Goal: Transaction & Acquisition: Purchase product/service

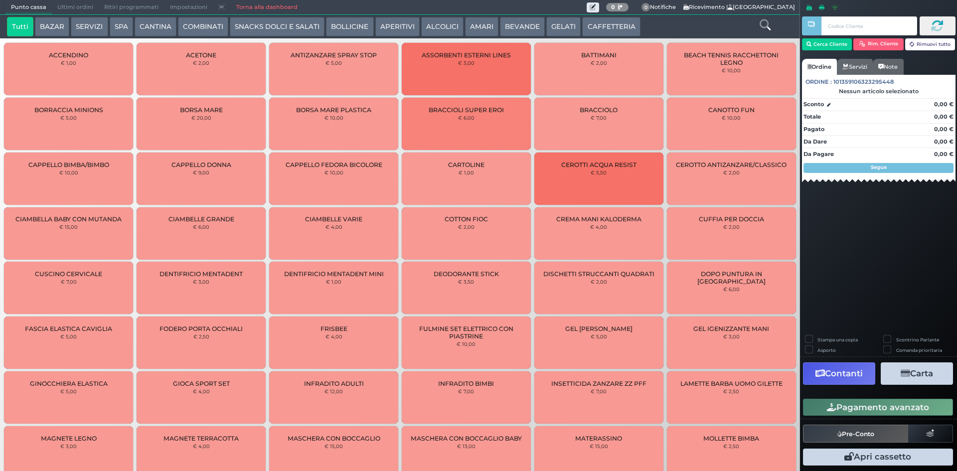
click at [245, 26] on button "SNACKS DOLCI E SALATI" at bounding box center [277, 27] width 95 height 20
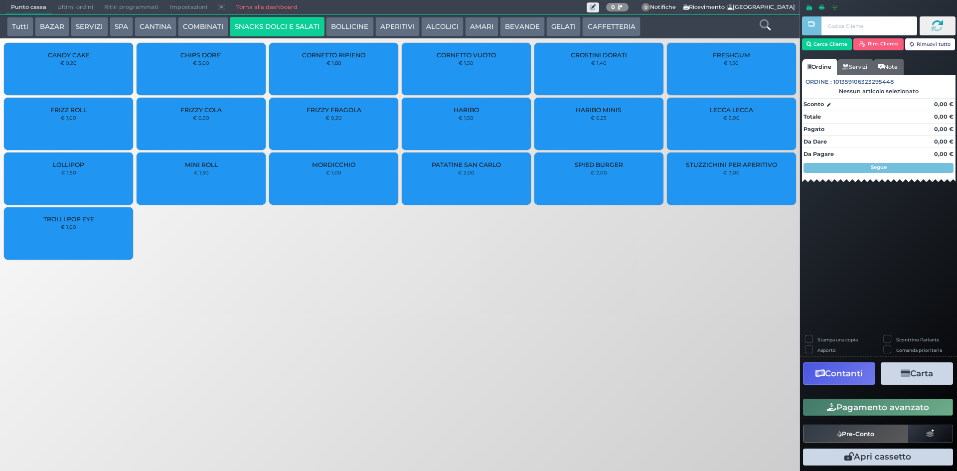
click at [461, 170] on small "€ 2,00" at bounding box center [466, 172] width 16 height 6
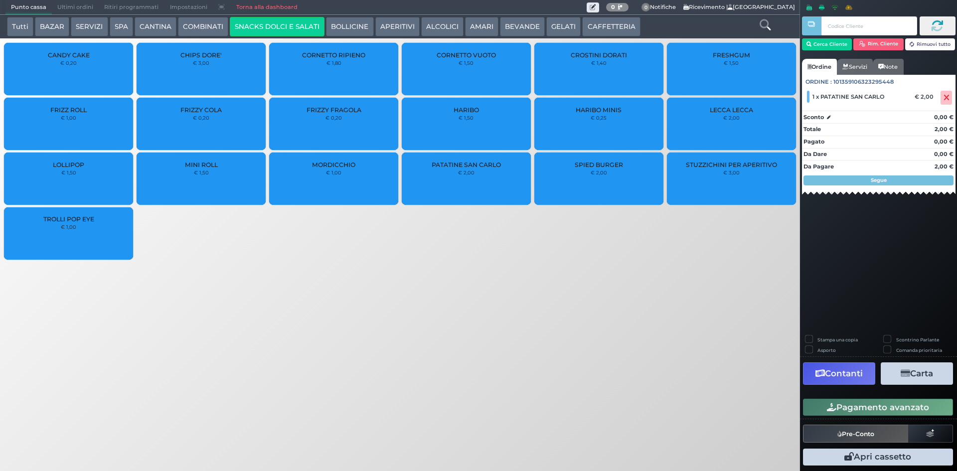
click at [458, 175] on div "PATATINE SAN CARLO € 2,00" at bounding box center [466, 179] width 129 height 52
click at [853, 407] on button "Pagamento avanzato" at bounding box center [878, 407] width 150 height 17
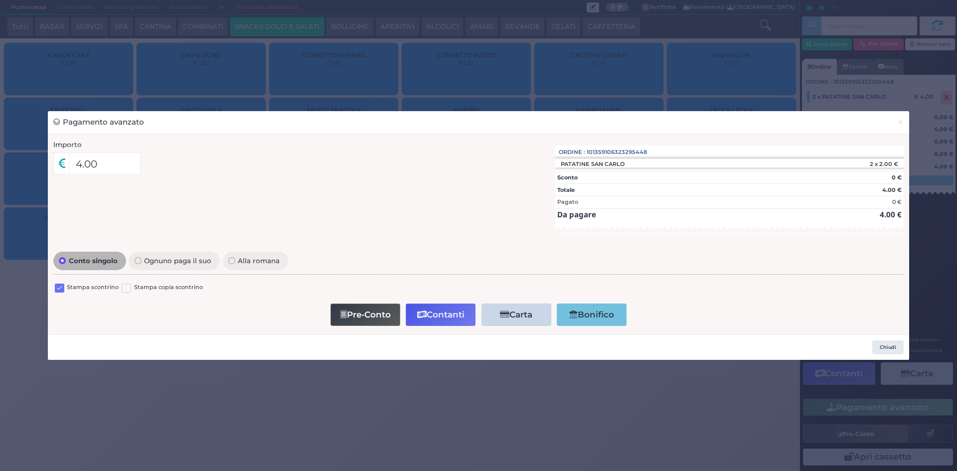
click at [55, 289] on label at bounding box center [59, 288] width 9 height 9
click at [0, 0] on input "checkbox" at bounding box center [0, 0] width 0 height 0
click at [431, 318] on button "Contanti" at bounding box center [441, 315] width 70 height 22
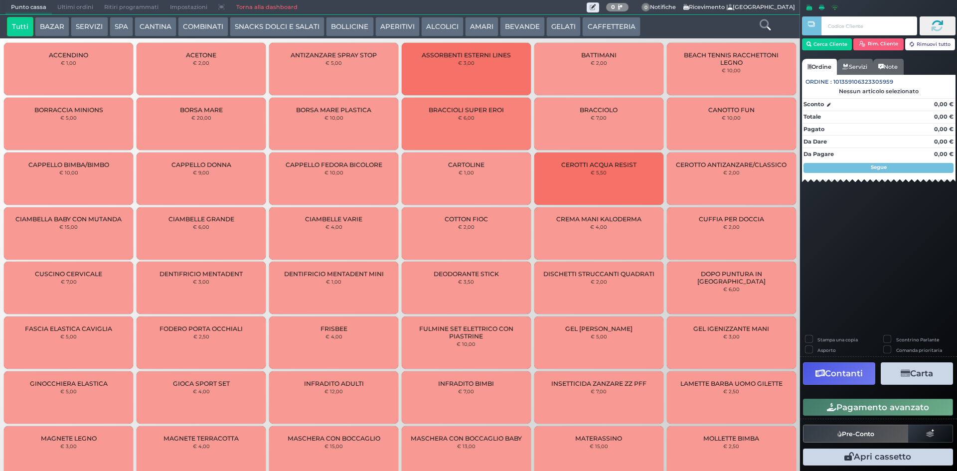
click at [65, 8] on span "Ultimi ordini" at bounding box center [75, 7] width 47 height 14
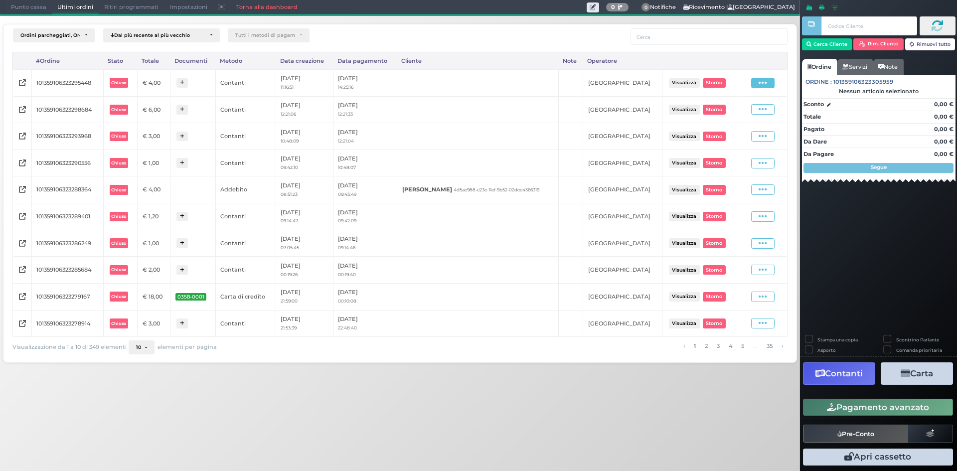
click at [760, 89] on div "Visualizza Ristampa Pre-Conto Storno" at bounding box center [763, 82] width 38 height 13
click at [757, 77] on div "Visualizza Ristampa Pre-Conto Storno" at bounding box center [763, 82] width 38 height 13
click at [762, 84] on icon at bounding box center [763, 82] width 8 height 9
click at [743, 116] on span "Ristampa Pre-Conto" at bounding box center [740, 111] width 41 height 17
click at [22, 2] on span "Punto cassa" at bounding box center [28, 7] width 46 height 14
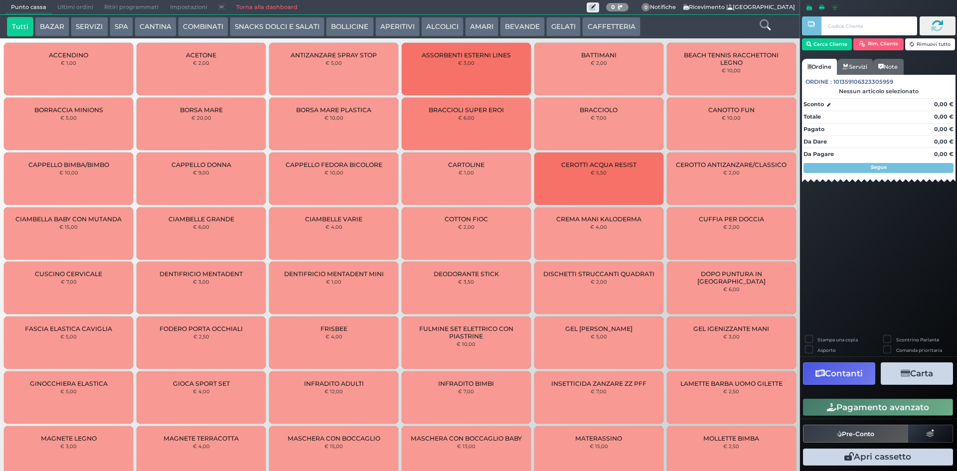
click at [113, 27] on button "SPA" at bounding box center [121, 27] width 23 height 20
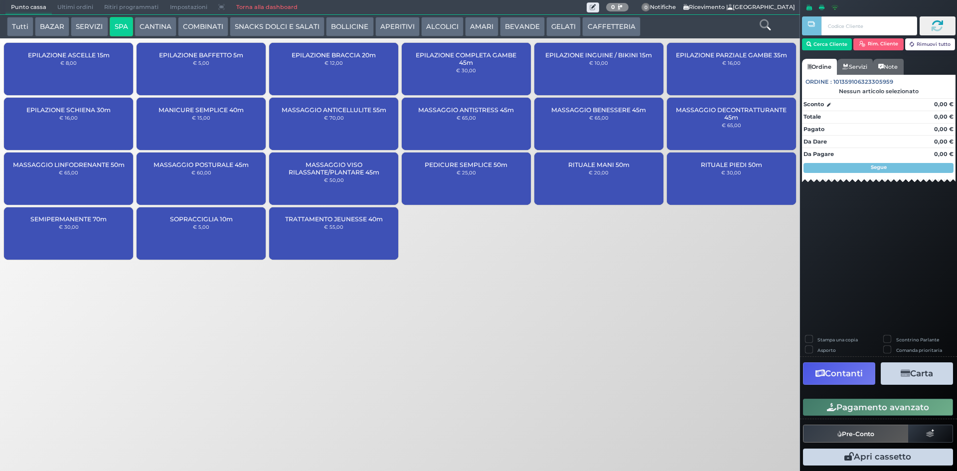
click at [98, 232] on div "SEMIPERMANENTE 70m € 30,00" at bounding box center [68, 233] width 129 height 52
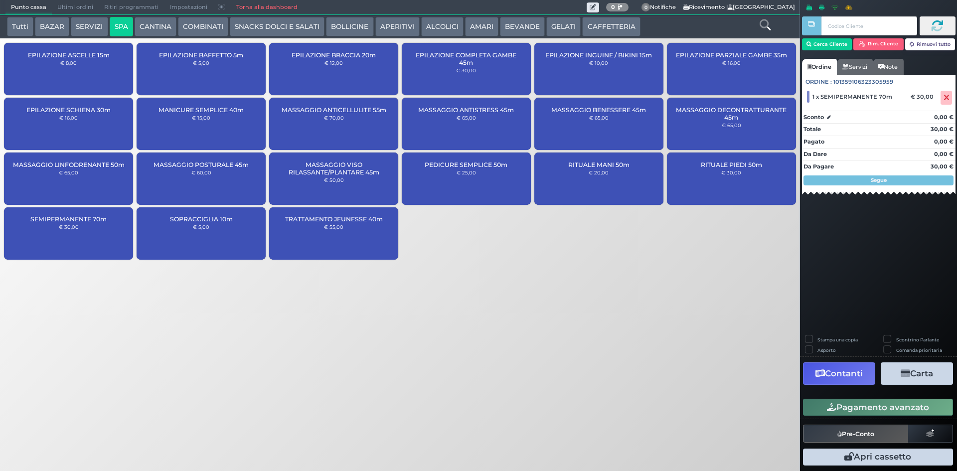
click at [844, 51] on div "Cerca Cliente Rim. Cliente Rimuovi tutto" at bounding box center [879, 35] width 154 height 45
click at [832, 47] on button "Cerca Cliente" at bounding box center [827, 44] width 50 height 12
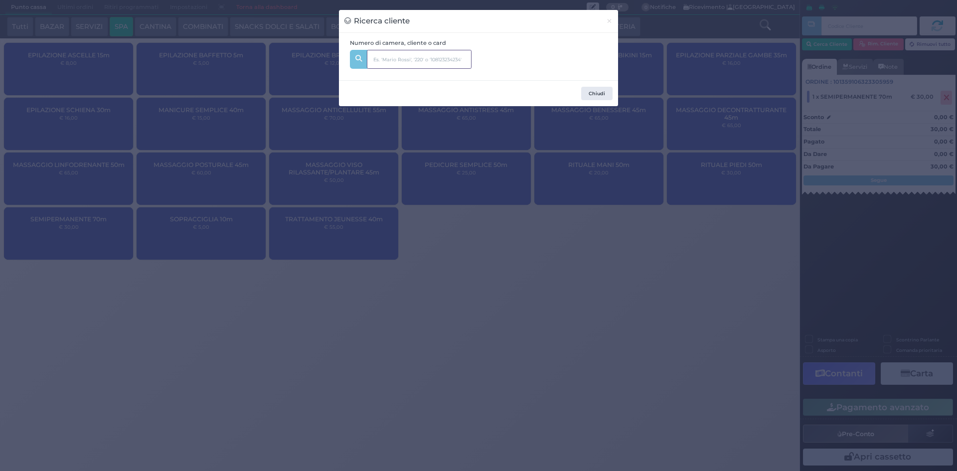
click at [432, 69] on input "text" at bounding box center [419, 59] width 105 height 19
type input "505"
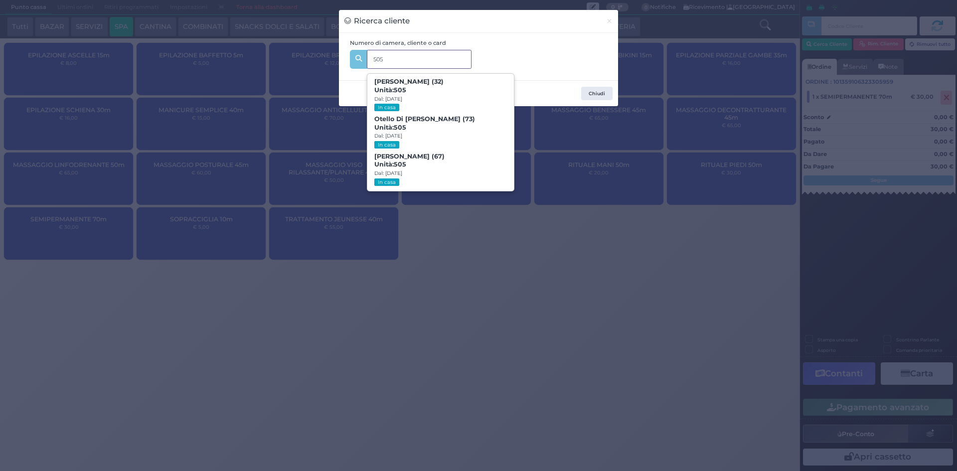
click at [462, 113] on span "Giulia Di Vincenzo (32) Unità: 505 Dal: 16/08/2025 In casa" at bounding box center [440, 94] width 146 height 37
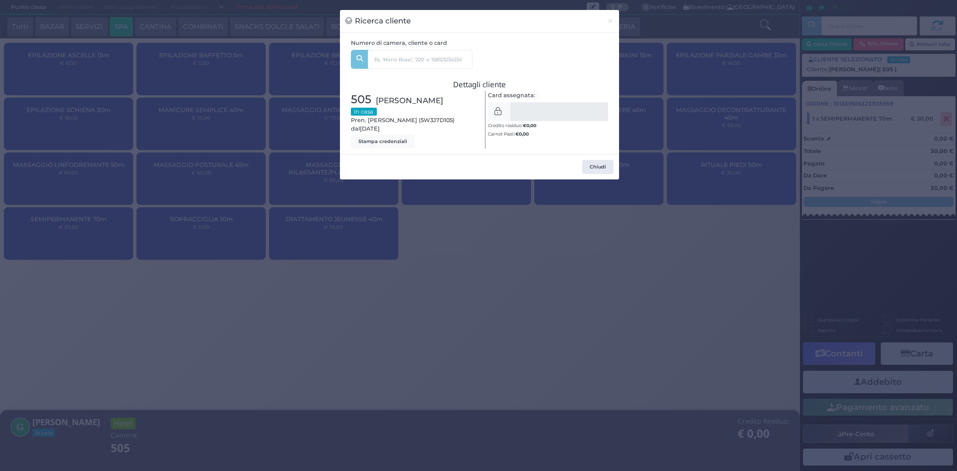
click at [791, 156] on div "Ricerca cliente × Numero di camera, cliente o card 505 Giulia Di Vincenzo (32) …" at bounding box center [478, 235] width 957 height 471
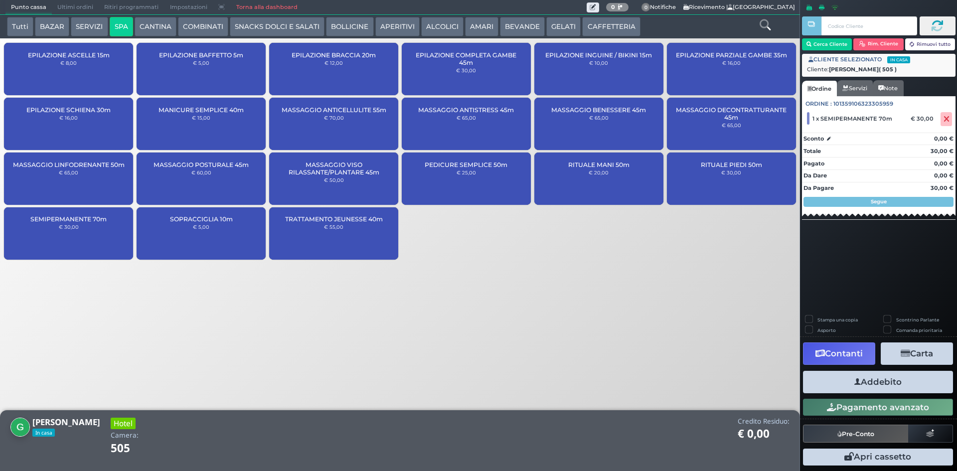
click at [866, 377] on button "Addebito" at bounding box center [878, 382] width 150 height 22
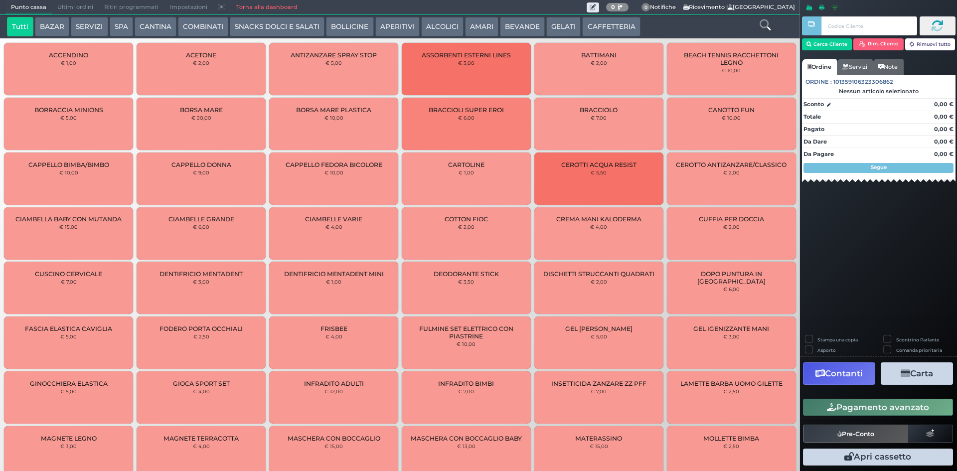
click at [114, 17] on button "SPA" at bounding box center [121, 27] width 23 height 20
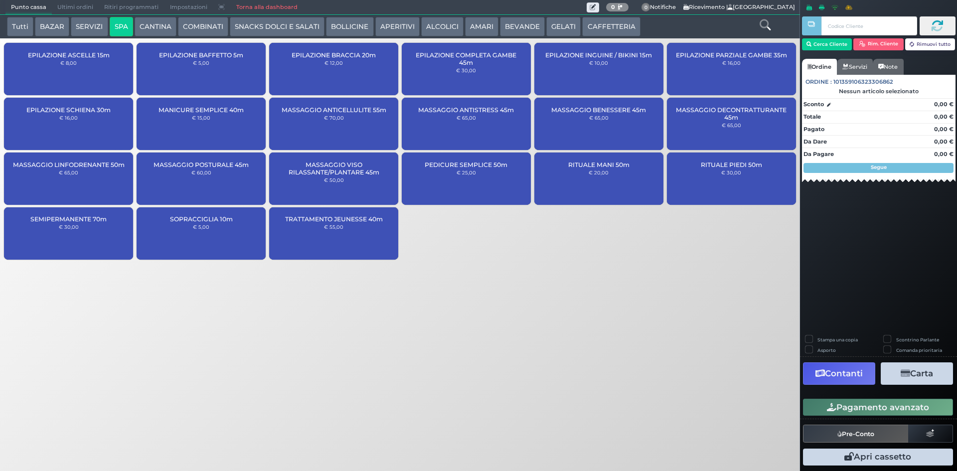
click at [119, 23] on button "SPA" at bounding box center [121, 27] width 23 height 20
click at [94, 227] on div "SEMIPERMANENTE 70m € 30,00" at bounding box center [68, 233] width 129 height 52
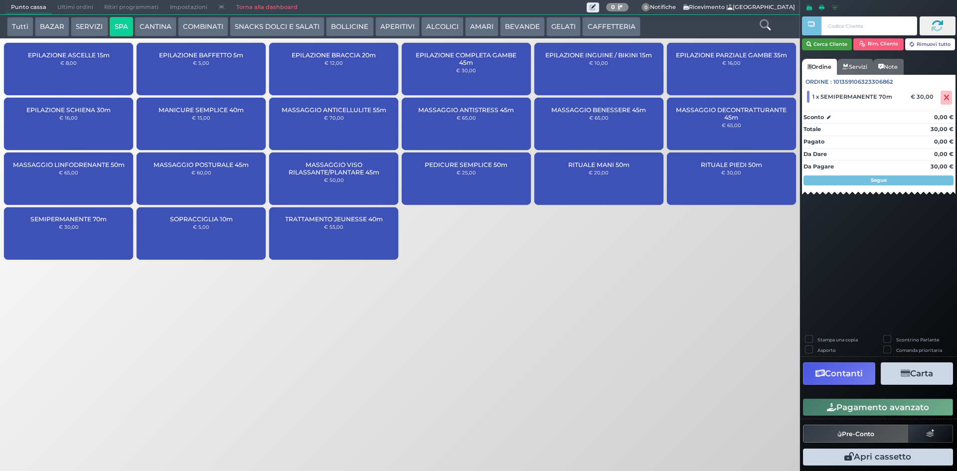
click at [841, 44] on button "Cerca Cliente" at bounding box center [827, 44] width 50 height 12
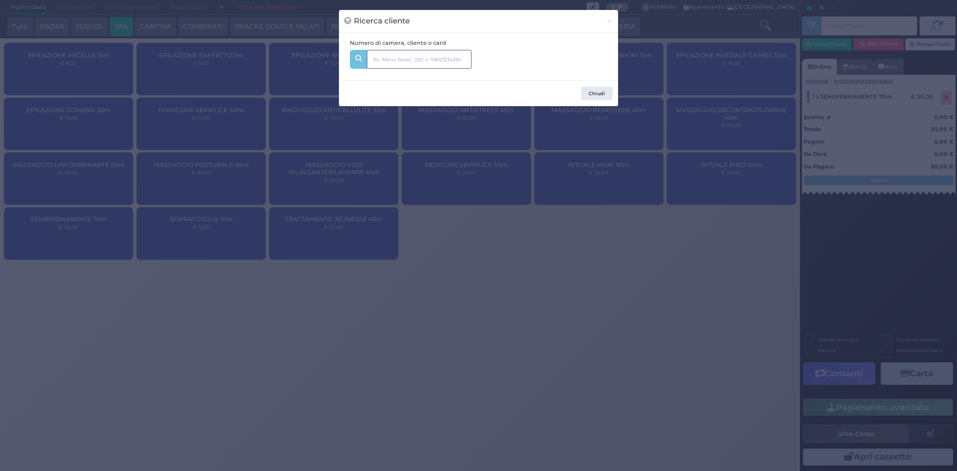
click at [392, 60] on input "text" at bounding box center [419, 59] width 105 height 19
type input "505"
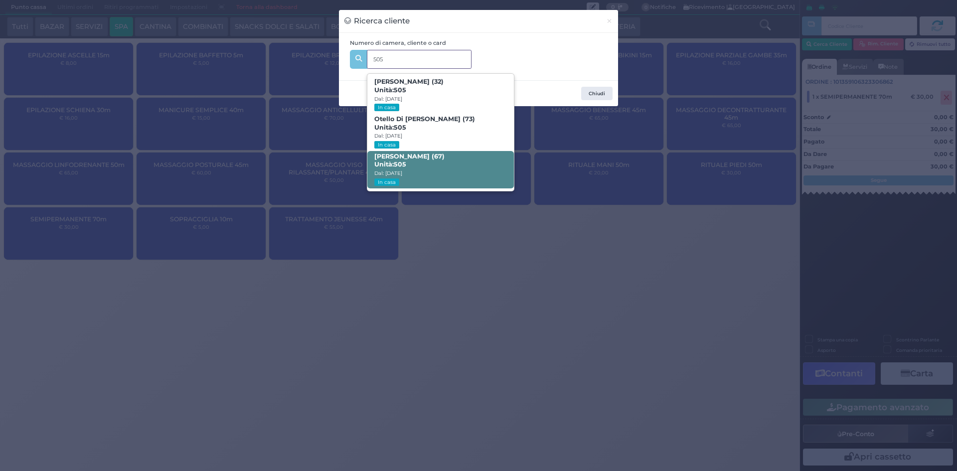
click at [408, 154] on b "Marinella Dottavi (67) Unità: 505" at bounding box center [409, 161] width 70 height 16
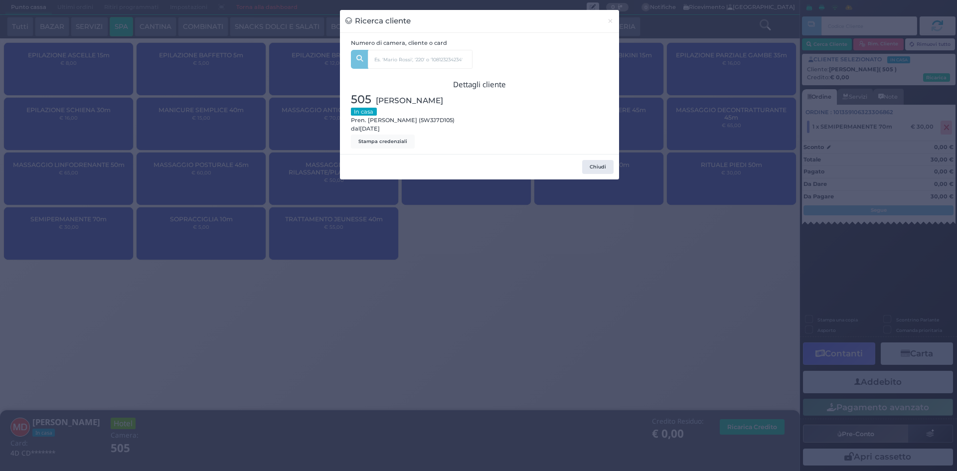
drag, startPoint x: 696, startPoint y: 249, endPoint x: 720, endPoint y: 263, distance: 27.3
click at [698, 251] on div "Ricerca cliente × Numero di camera, cliente o card 505 Giulia Di Vincenzo (32) …" at bounding box center [478, 235] width 957 height 471
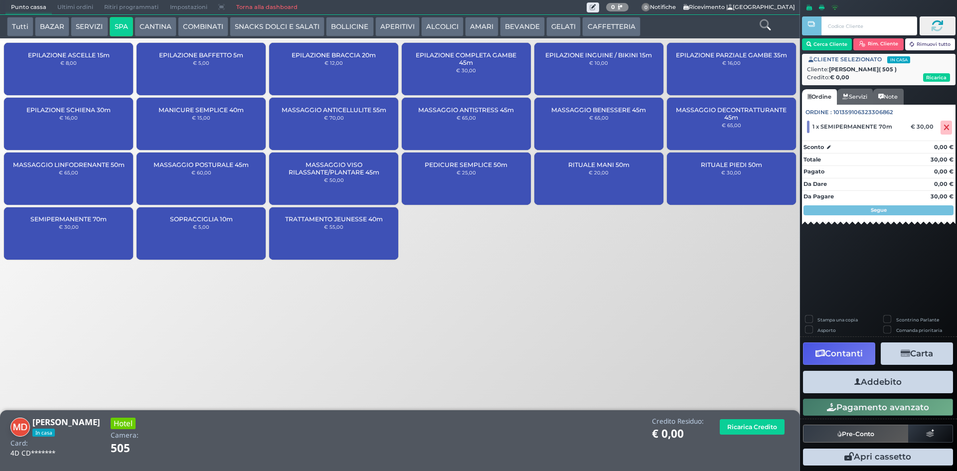
click at [839, 380] on button "Addebito" at bounding box center [878, 382] width 150 height 22
